Goal: Task Accomplishment & Management: Manage account settings

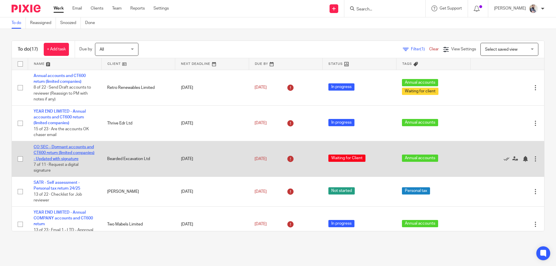
click at [74, 152] on link "CO SEC - Dormant accounts and CT600 return (limited companies) - Updated with s…" at bounding box center [64, 153] width 61 height 16
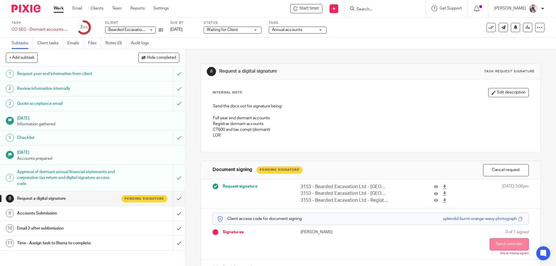
click at [492, 244] on button "Send reminder" at bounding box center [508, 244] width 39 height 12
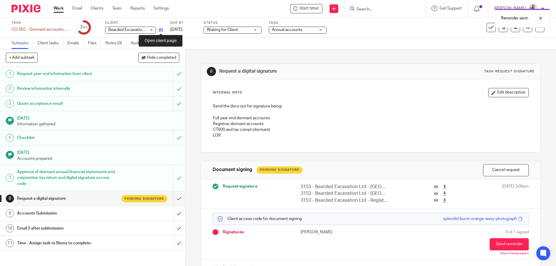
click at [162, 29] on icon at bounding box center [161, 30] width 4 height 4
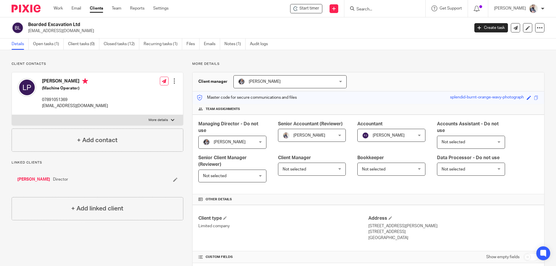
click at [79, 23] on h2 "Bearded Excavation Ltd" at bounding box center [203, 25] width 350 height 6
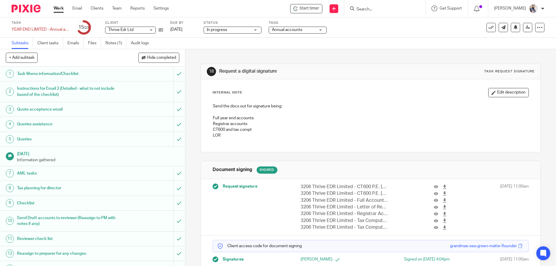
scroll to position [154, 0]
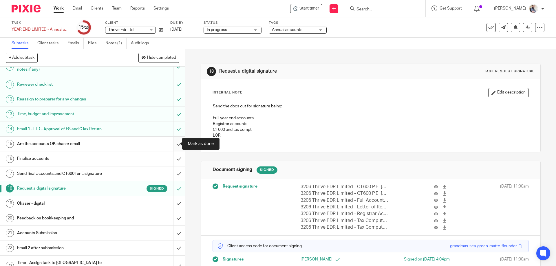
click at [173, 142] on input "submit" at bounding box center [92, 144] width 185 height 14
click at [173, 155] on input "submit" at bounding box center [92, 158] width 185 height 14
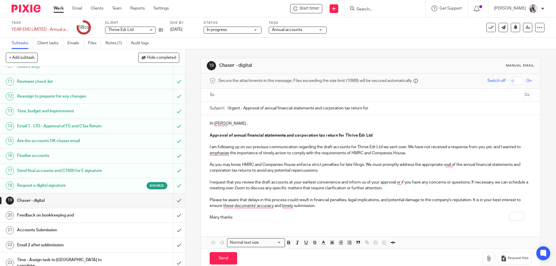
scroll to position [159, 0]
